Goal: Task Accomplishment & Management: Manage account settings

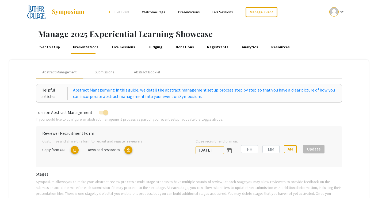
type input "[DATE]"
type input "11"
type input "59"
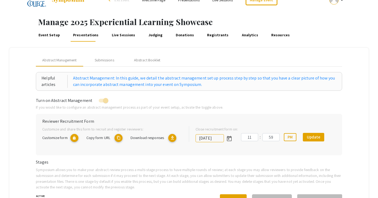
scroll to position [13, 0]
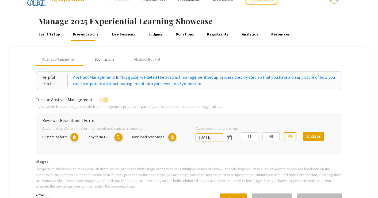
click at [110, 59] on div "Submissions" at bounding box center [105, 60] width 20 height 6
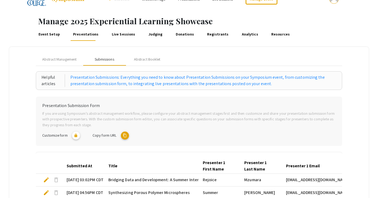
scroll to position [175, 0]
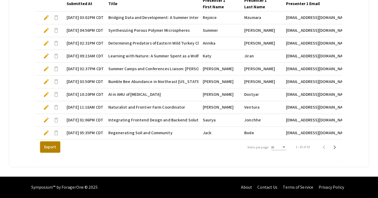
click at [55, 146] on button "Export" at bounding box center [50, 147] width 20 height 11
